Goal: Task Accomplishment & Management: Manage account settings

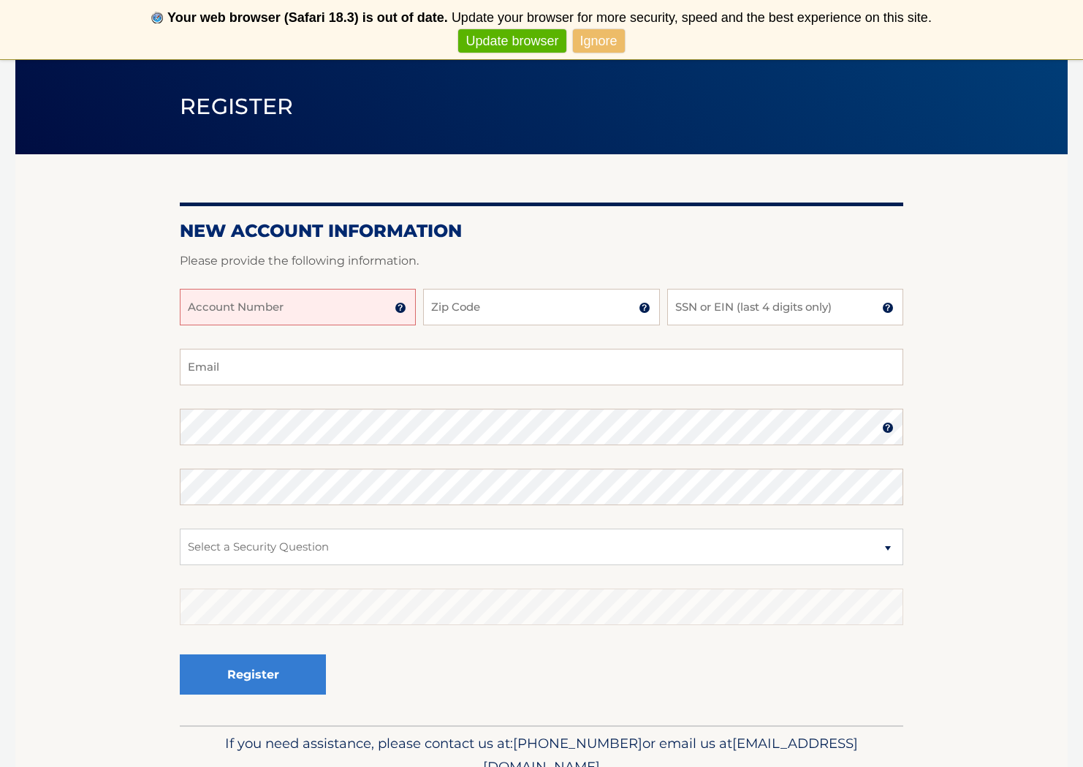
scroll to position [90, 0]
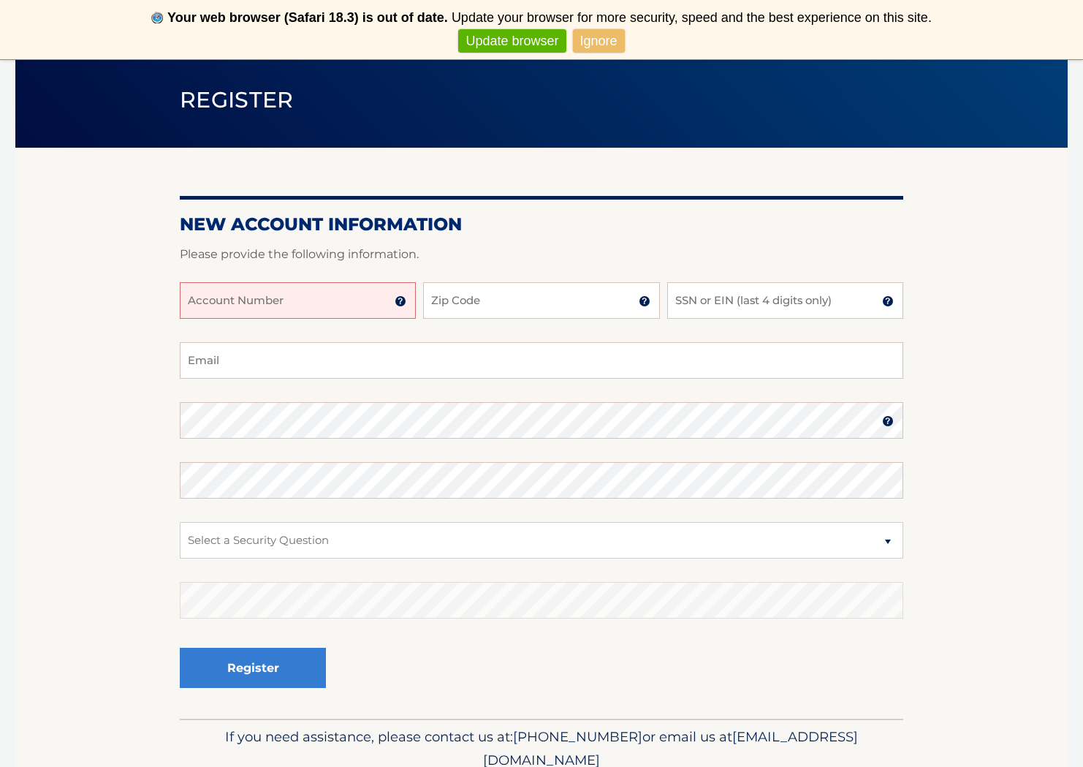
click at [265, 302] on input "Account Number" at bounding box center [298, 300] width 236 height 37
type input "44455803137"
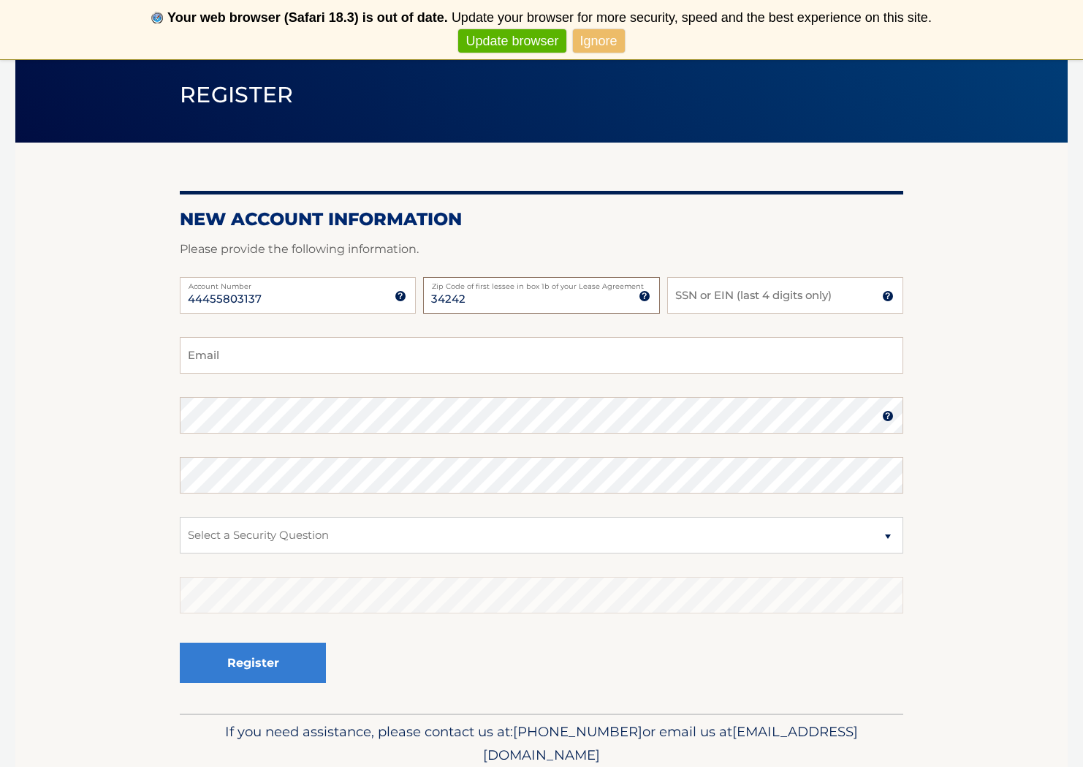
scroll to position [91, 0]
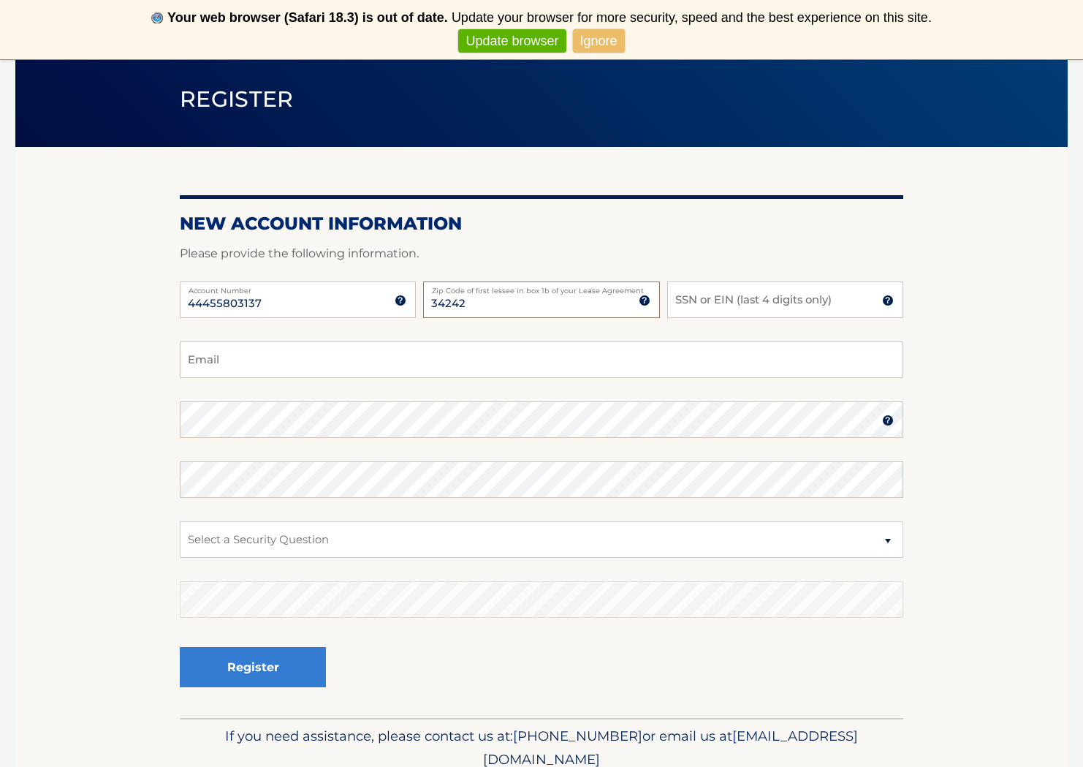
type input "34242"
click at [699, 300] on input "SSN or EIN (last 4 digits only)" at bounding box center [785, 299] width 236 height 37
type input "7864"
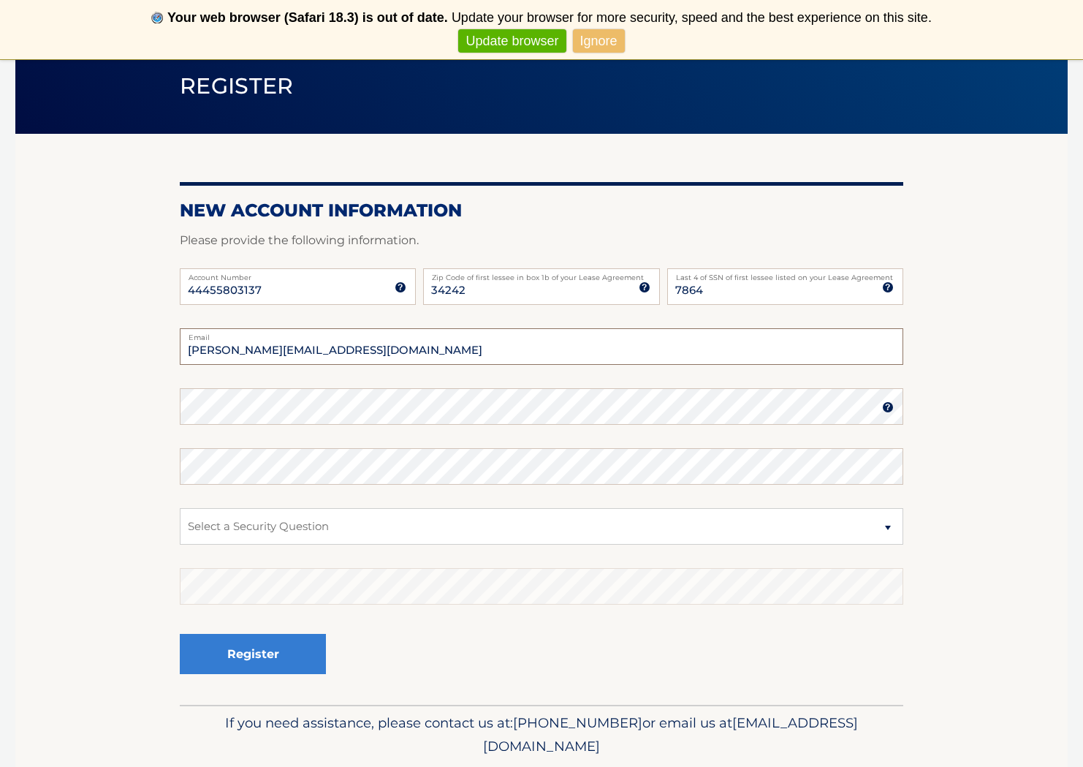
scroll to position [105, 0]
type input "l.marlen@verizon.net"
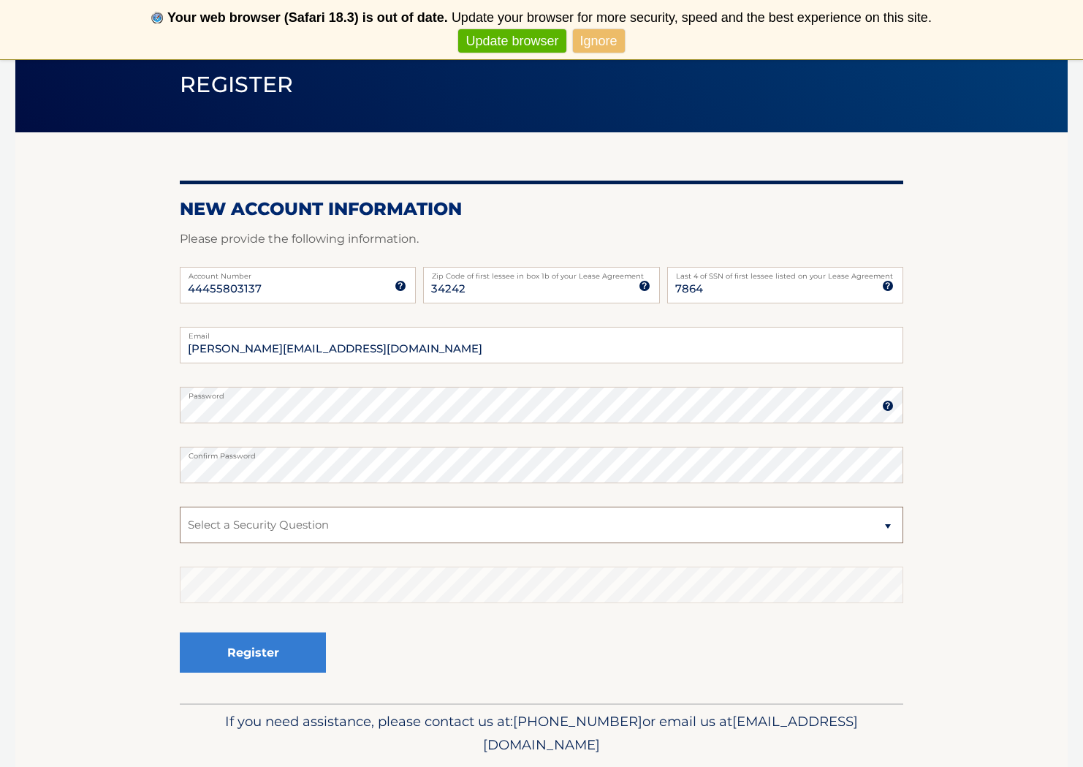
select select "2"
click at [291, 656] on button "Register" at bounding box center [253, 652] width 146 height 40
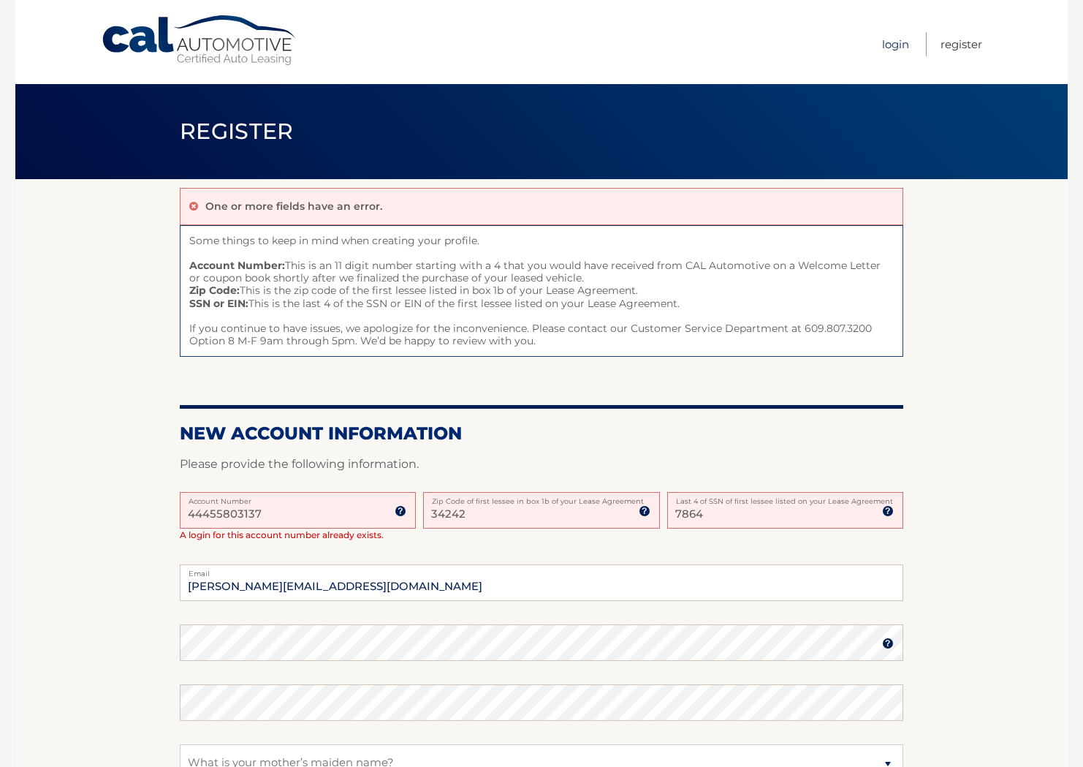
click at [893, 45] on link "Login" at bounding box center [895, 44] width 27 height 24
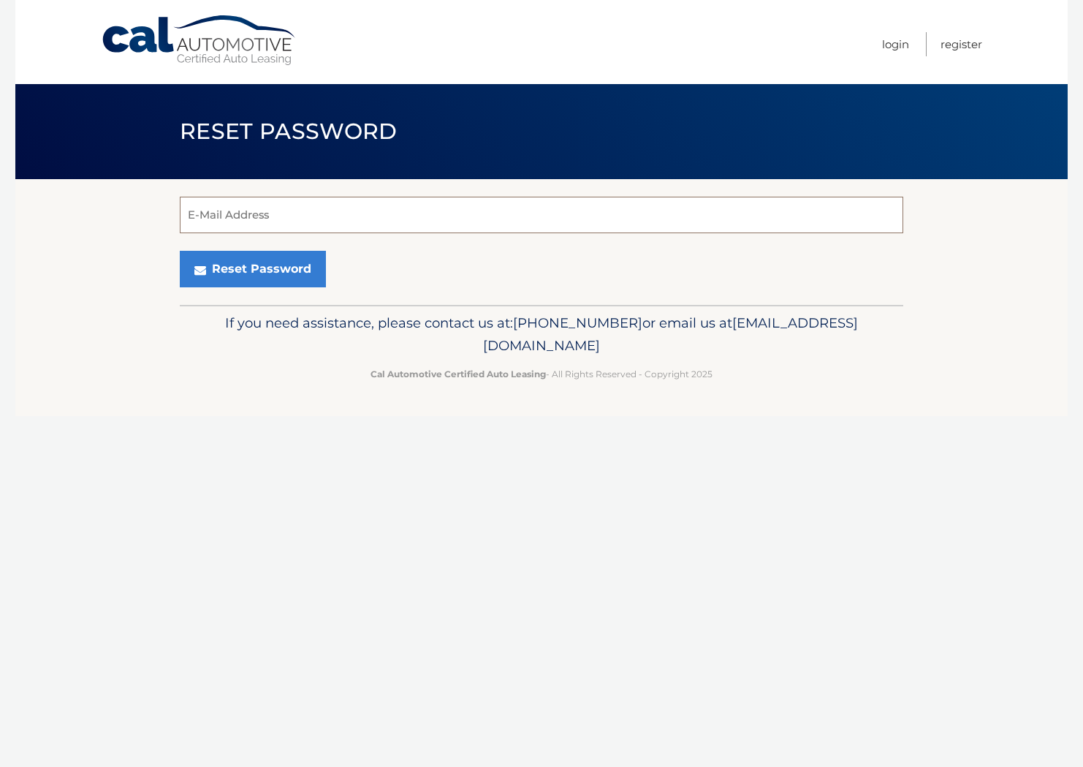
click at [312, 213] on input "E-Mail Address" at bounding box center [542, 215] width 724 height 37
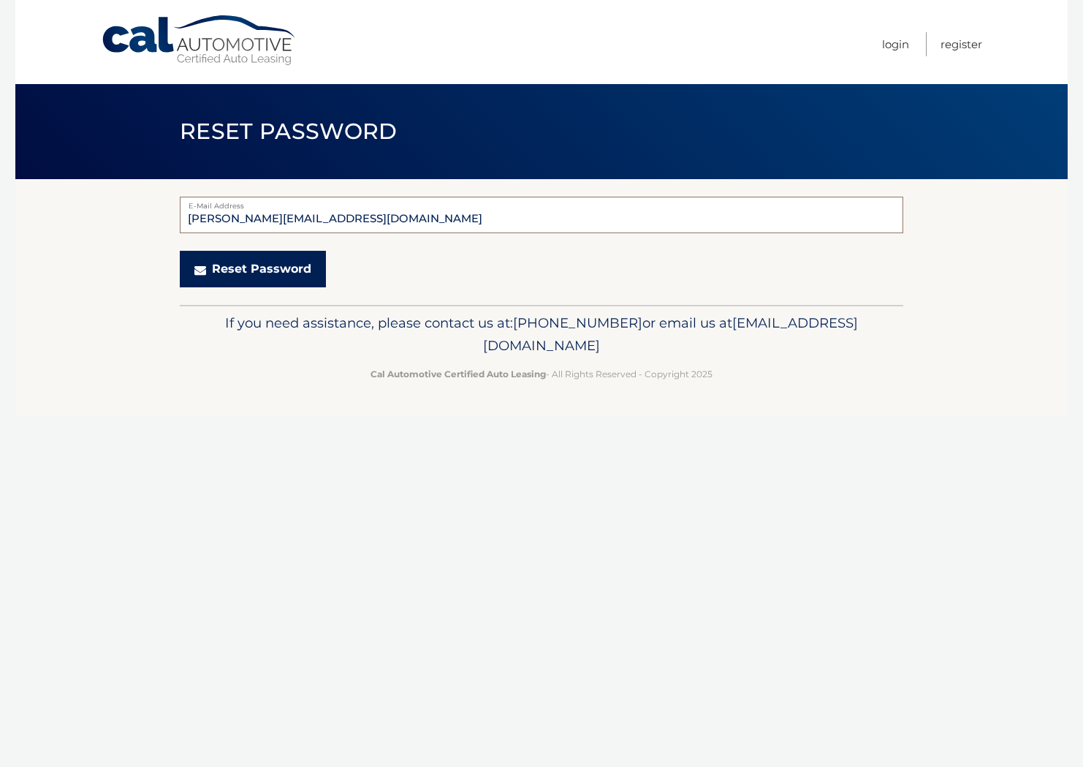
type input "[PERSON_NAME][EMAIL_ADDRESS][DOMAIN_NAME]"
click at [271, 268] on button "Reset Password" at bounding box center [253, 269] width 146 height 37
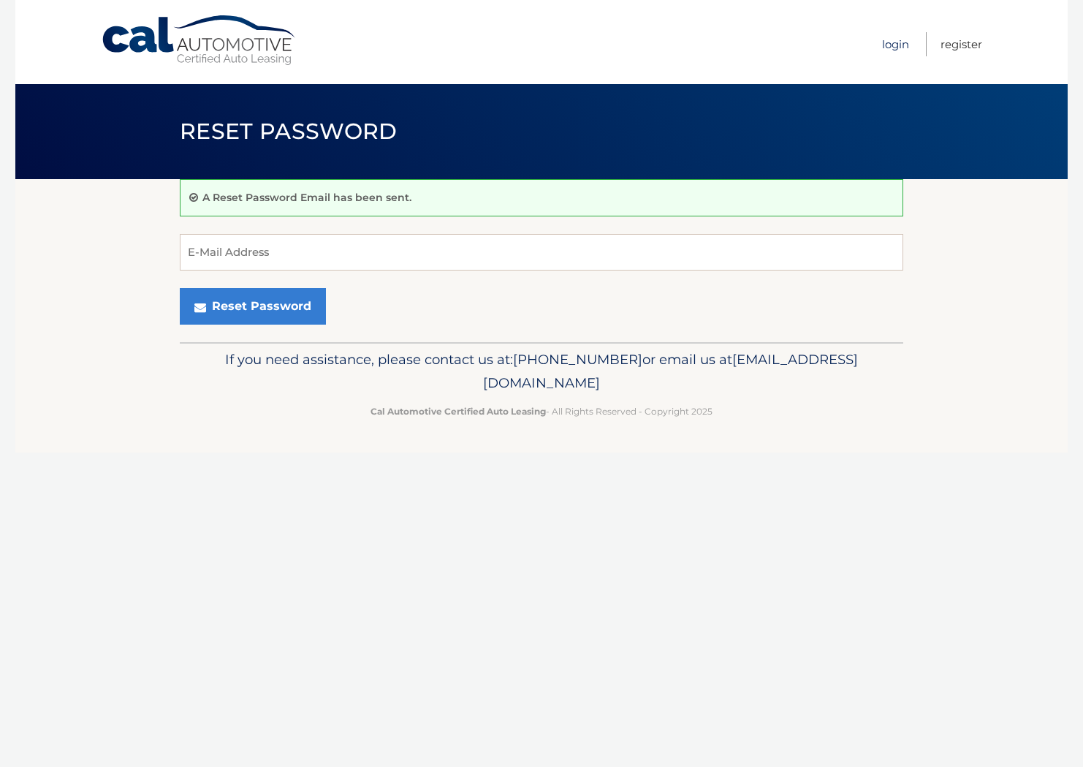
click at [898, 45] on link "Login" at bounding box center [895, 44] width 27 height 24
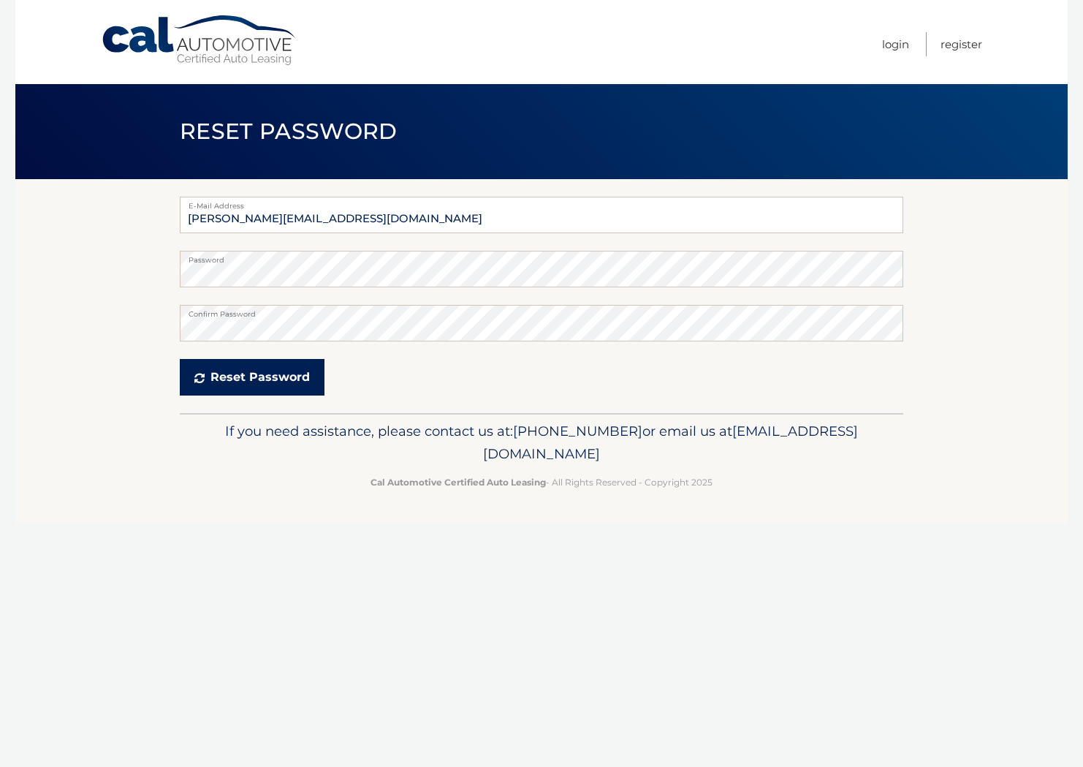
click at [305, 375] on button "Reset Password" at bounding box center [252, 377] width 145 height 37
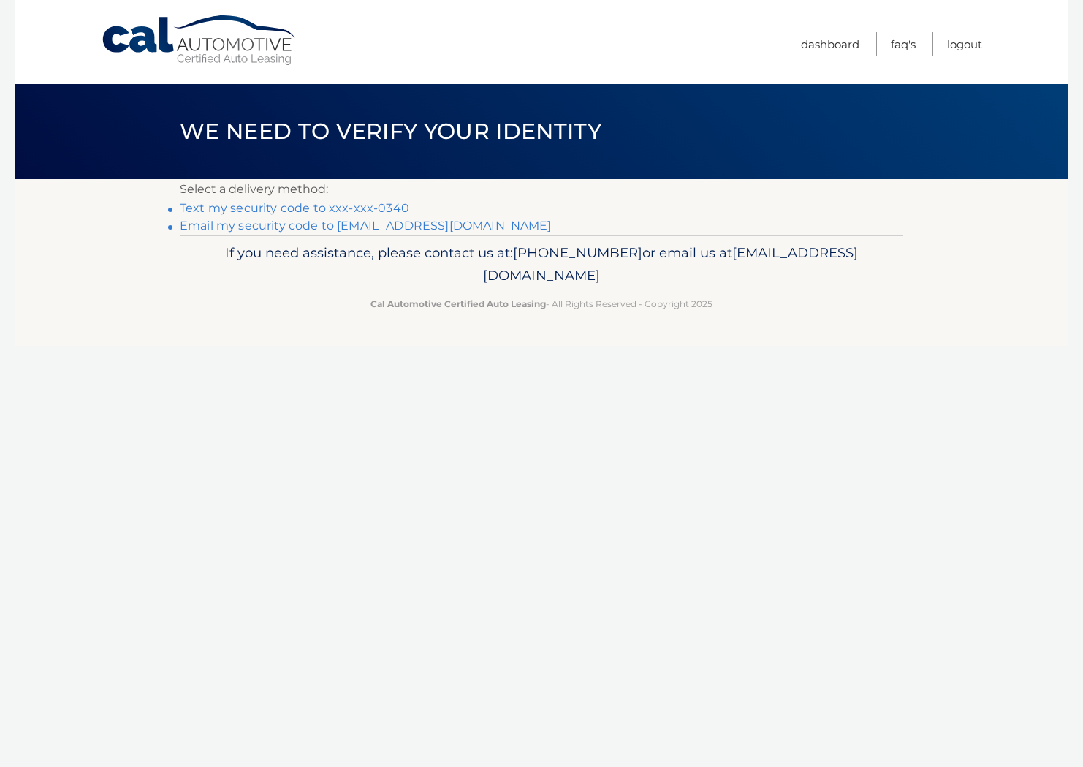
click at [337, 209] on link "Text my security code to xxx-xxx-0340" at bounding box center [295, 208] width 230 height 14
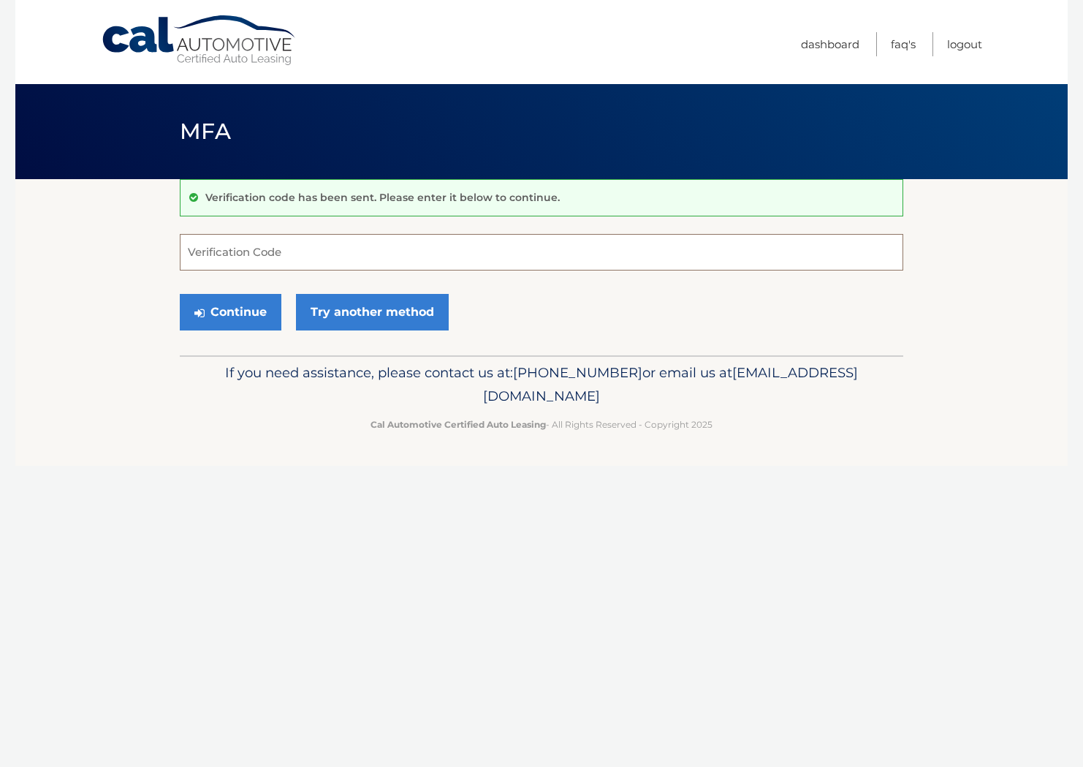
click at [305, 253] on input "Verification Code" at bounding box center [542, 252] width 724 height 37
type input "290004"
click at [251, 314] on button "Continue" at bounding box center [231, 312] width 102 height 37
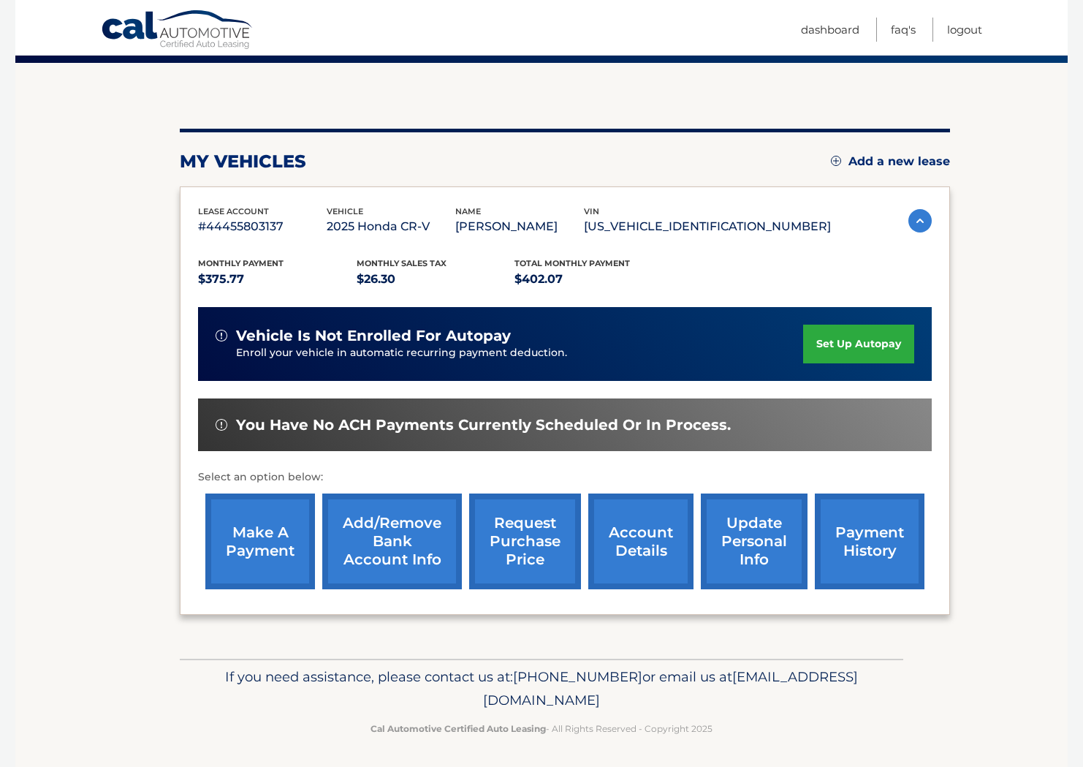
scroll to position [115, 0]
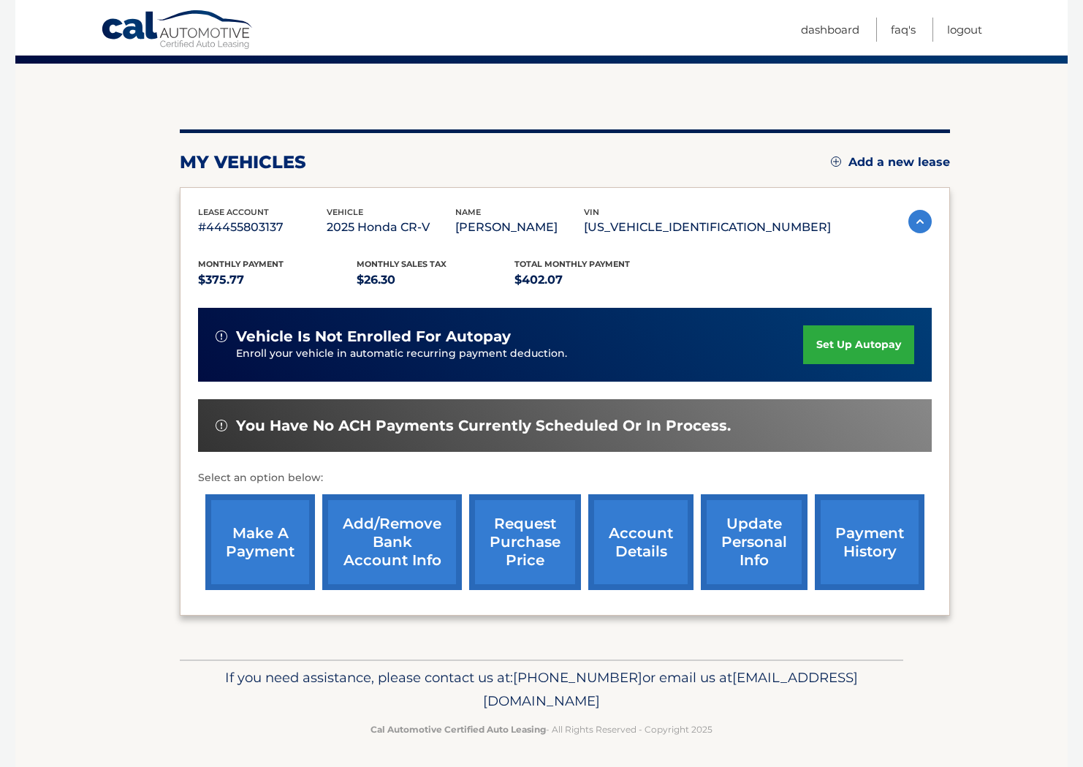
click at [289, 531] on link "make a payment" at bounding box center [260, 542] width 110 height 96
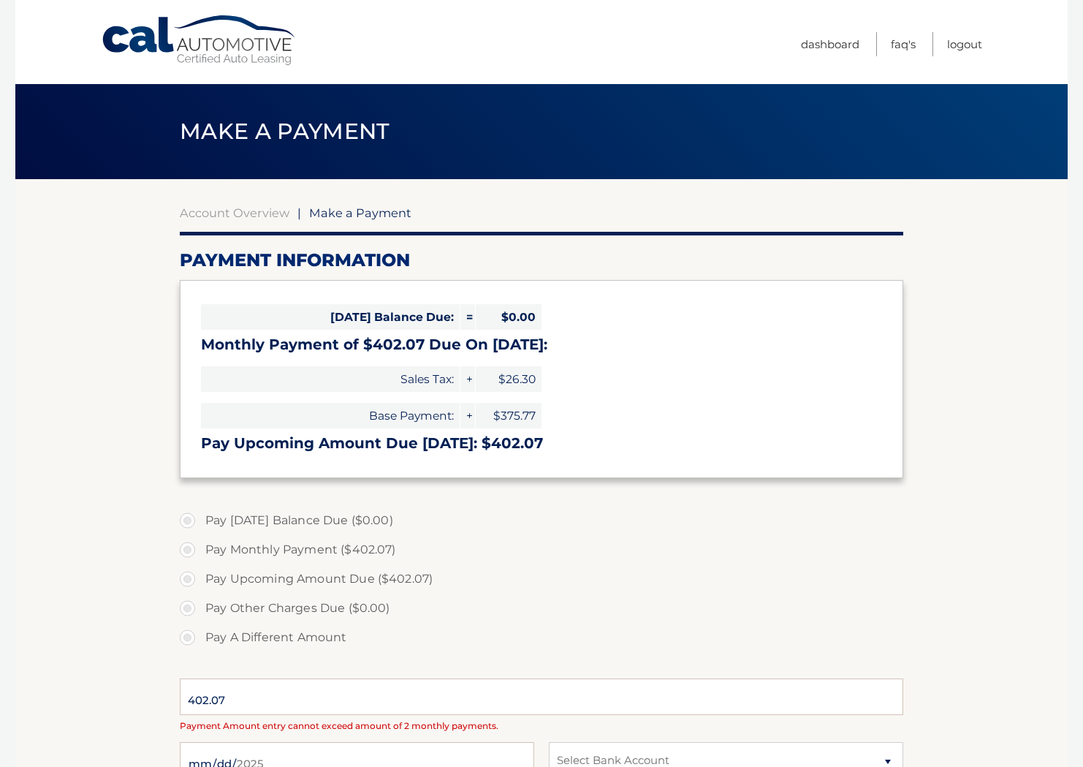
select select "NjQzZDc1YTItOGYxNS00ZDdiLWFjMGItNDllYjAwZTMxMTYw"
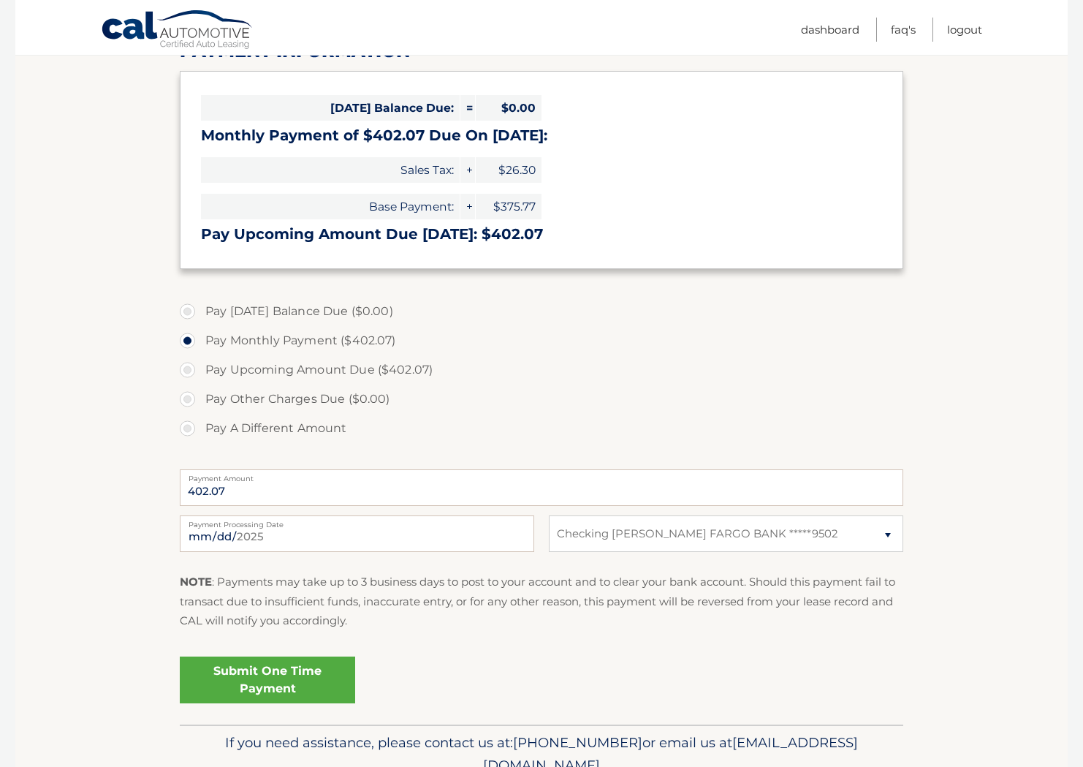
scroll to position [209, 0]
click at [375, 533] on input "2025-08-18" at bounding box center [357, 533] width 355 height 37
type input "2025-08-22"
click at [408, 523] on label "Payment Processing Date" at bounding box center [357, 521] width 355 height 12
click at [408, 523] on input "2025-08-22" at bounding box center [357, 533] width 355 height 37
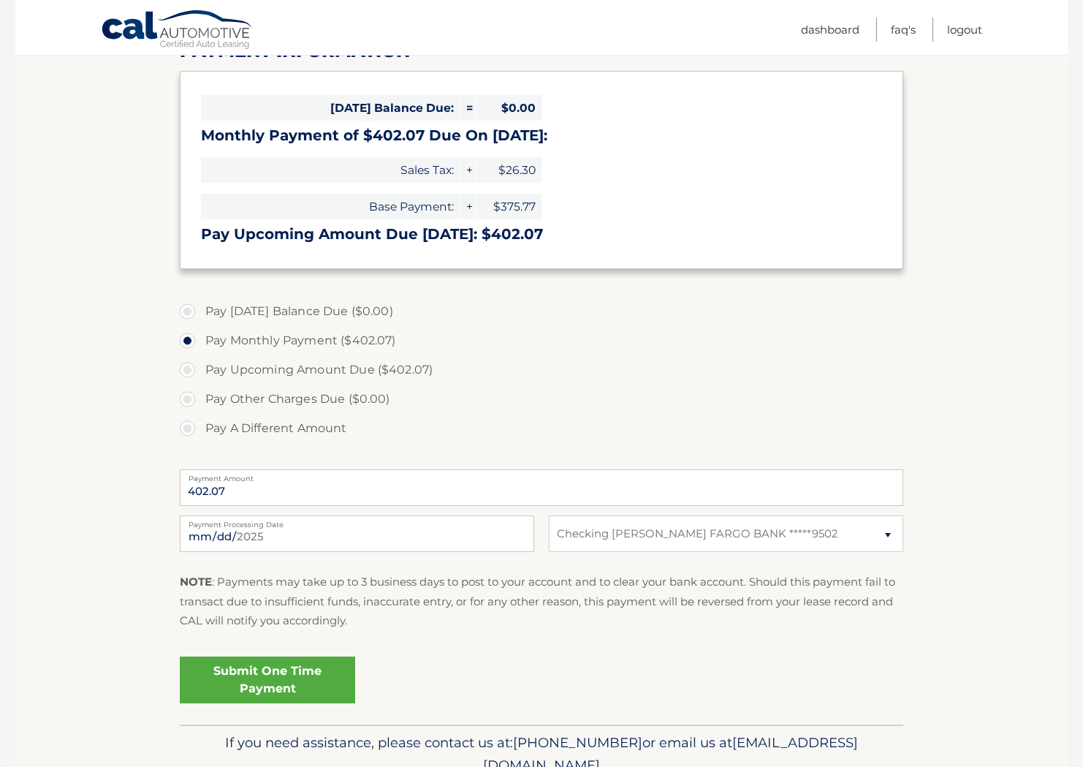
click at [325, 679] on link "Submit One Time Payment" at bounding box center [267, 679] width 175 height 47
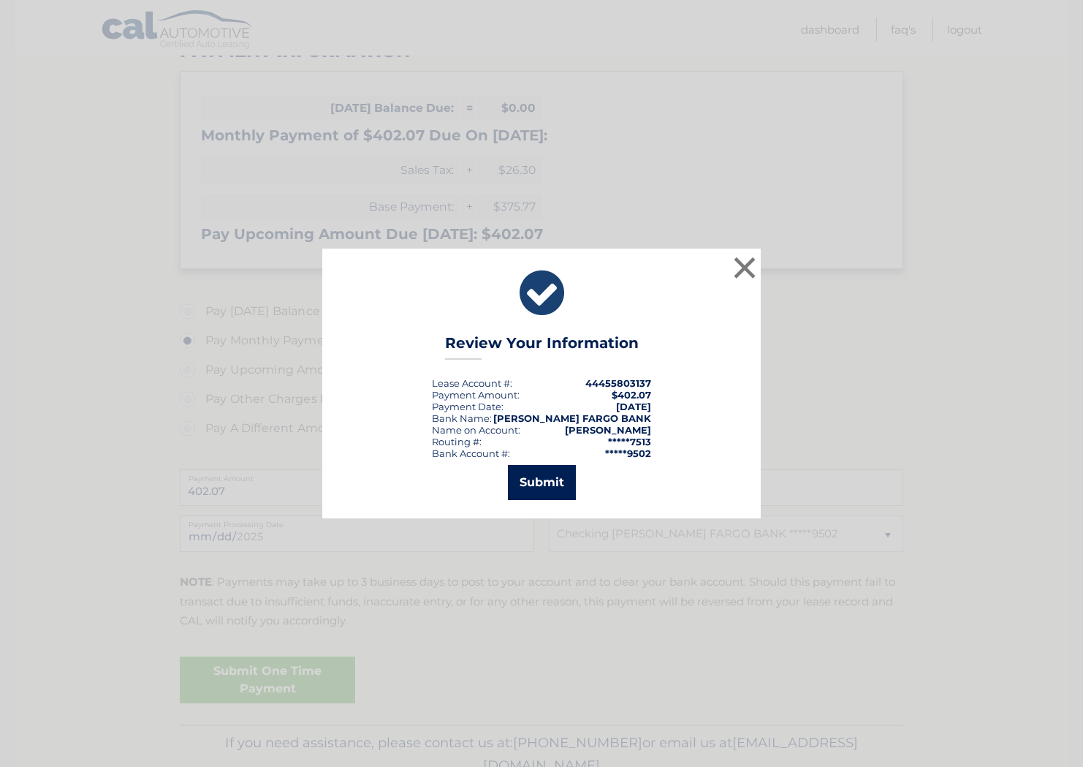
click at [542, 482] on button "Submit" at bounding box center [542, 482] width 68 height 35
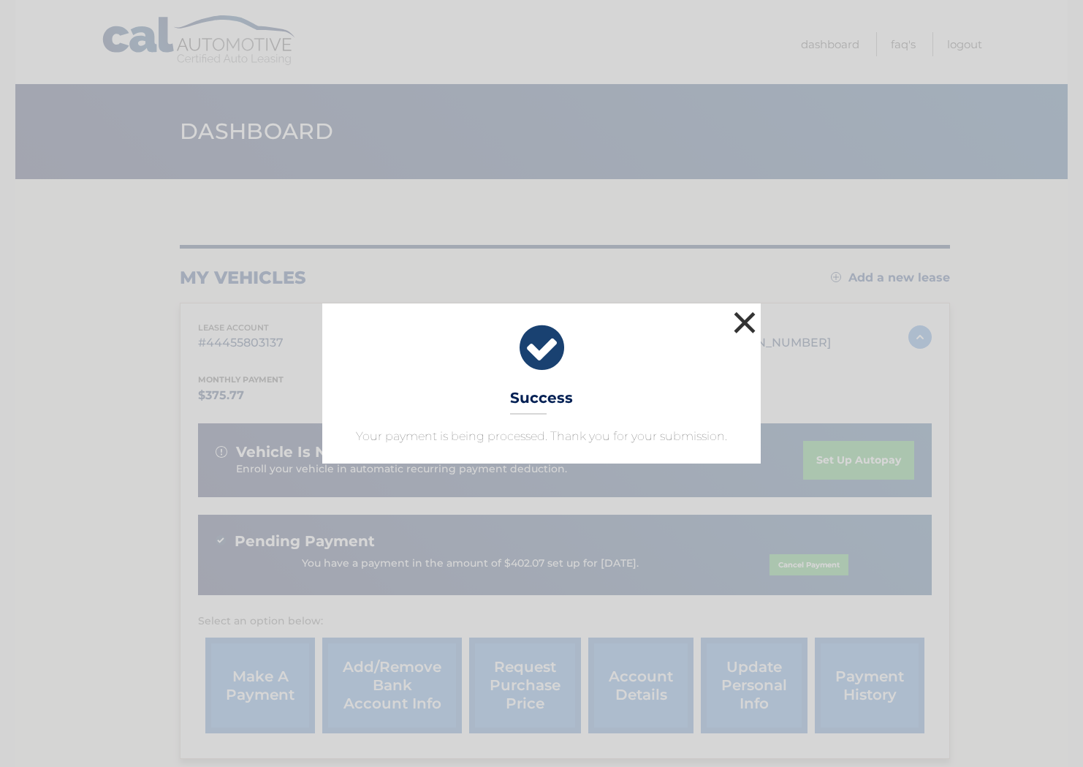
click at [742, 319] on button "×" at bounding box center [744, 322] width 29 height 29
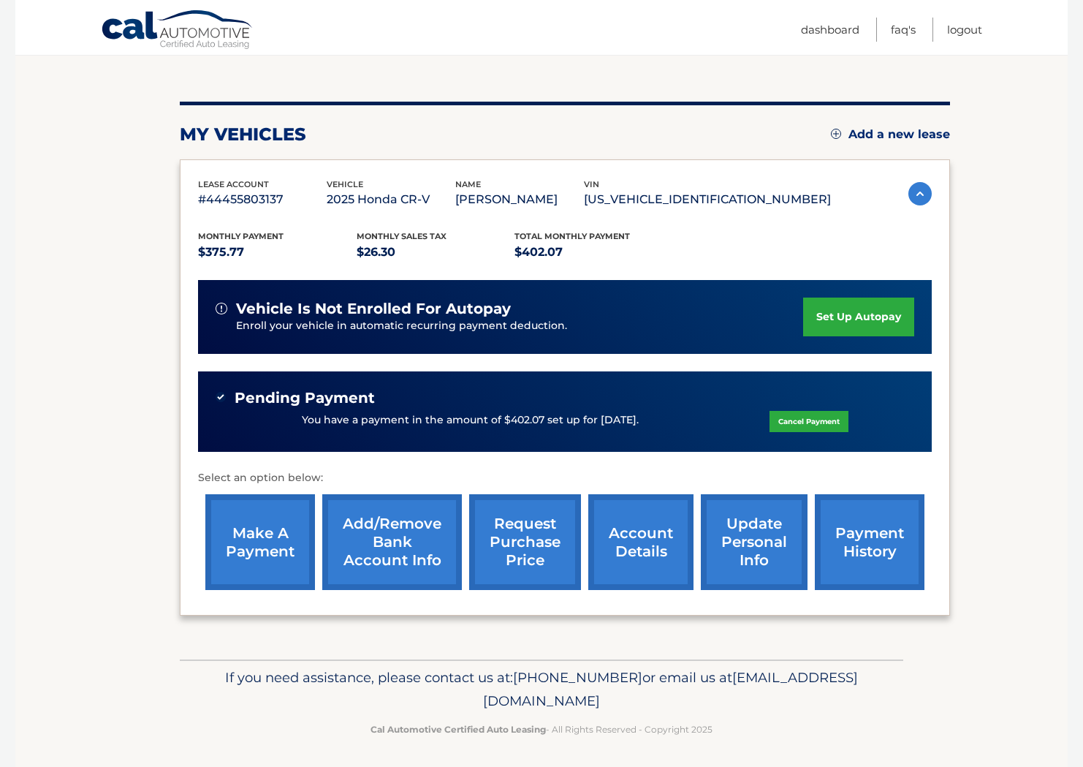
scroll to position [143, 0]
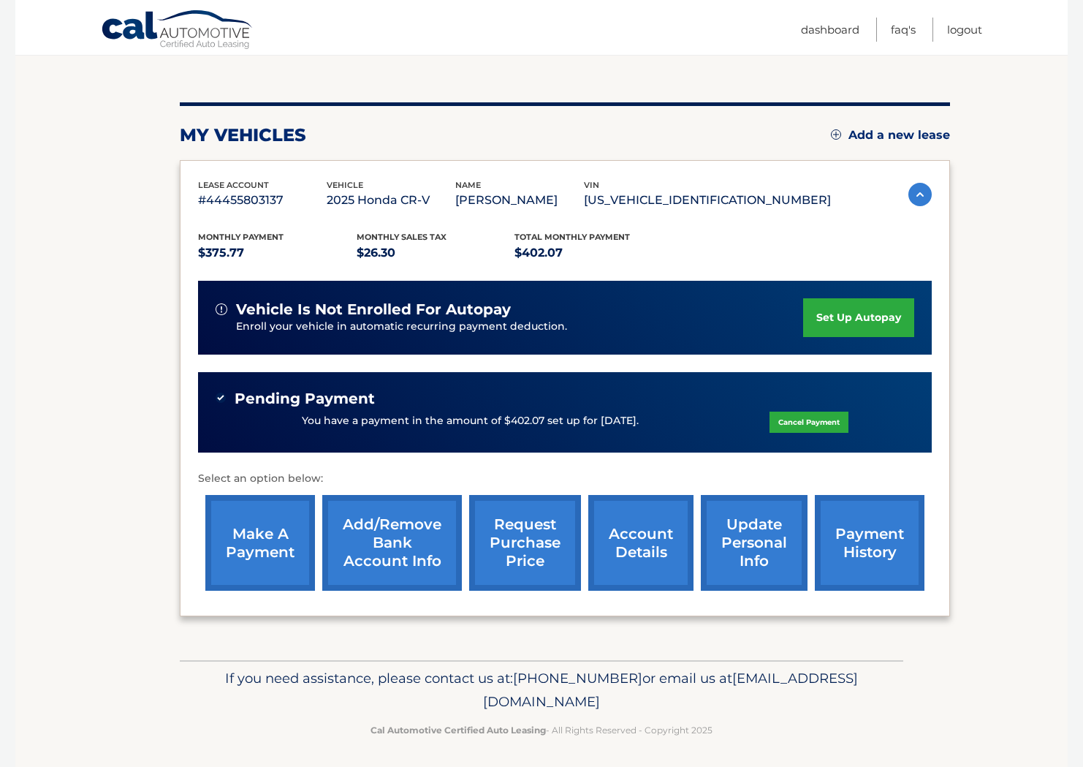
click at [627, 537] on link "account details" at bounding box center [640, 543] width 105 height 96
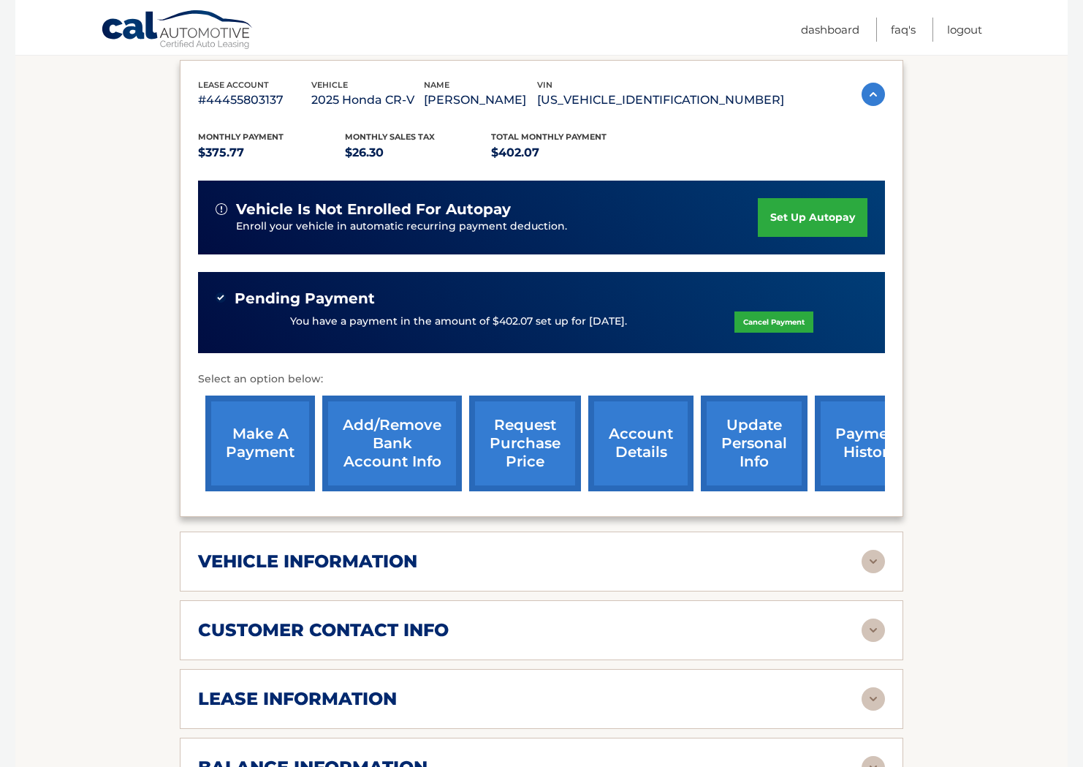
scroll to position [260, 0]
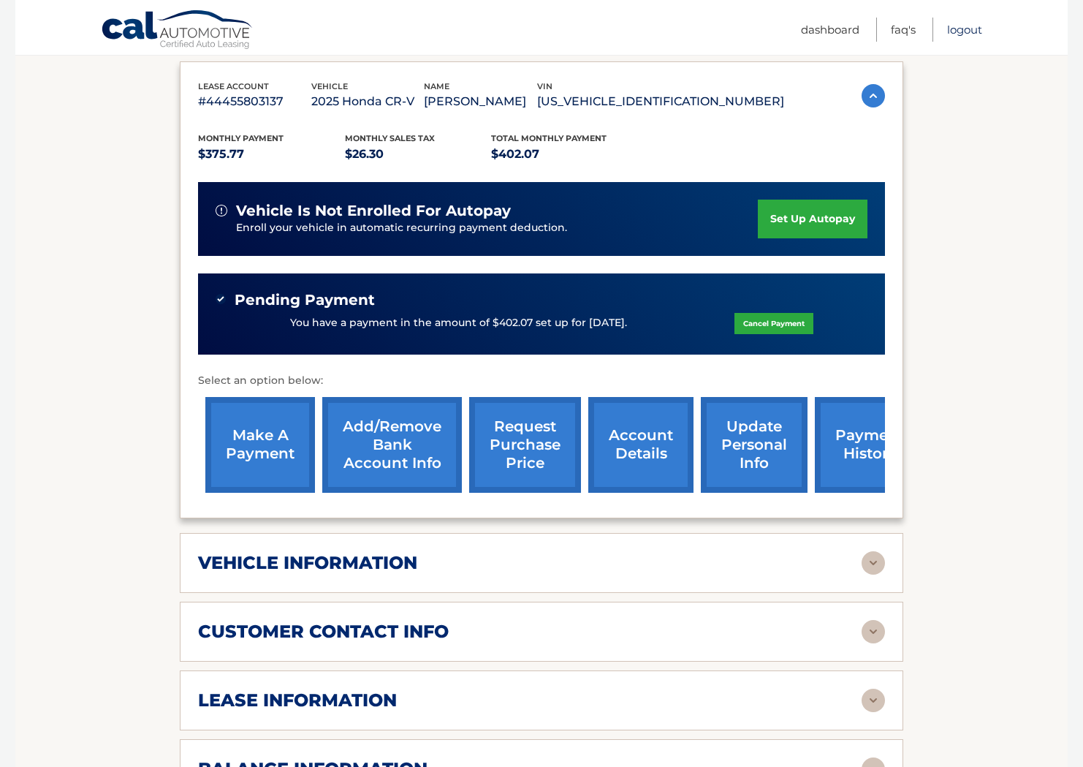
click at [960, 31] on link "Logout" at bounding box center [964, 30] width 35 height 24
